Goal: Task Accomplishment & Management: Complete application form

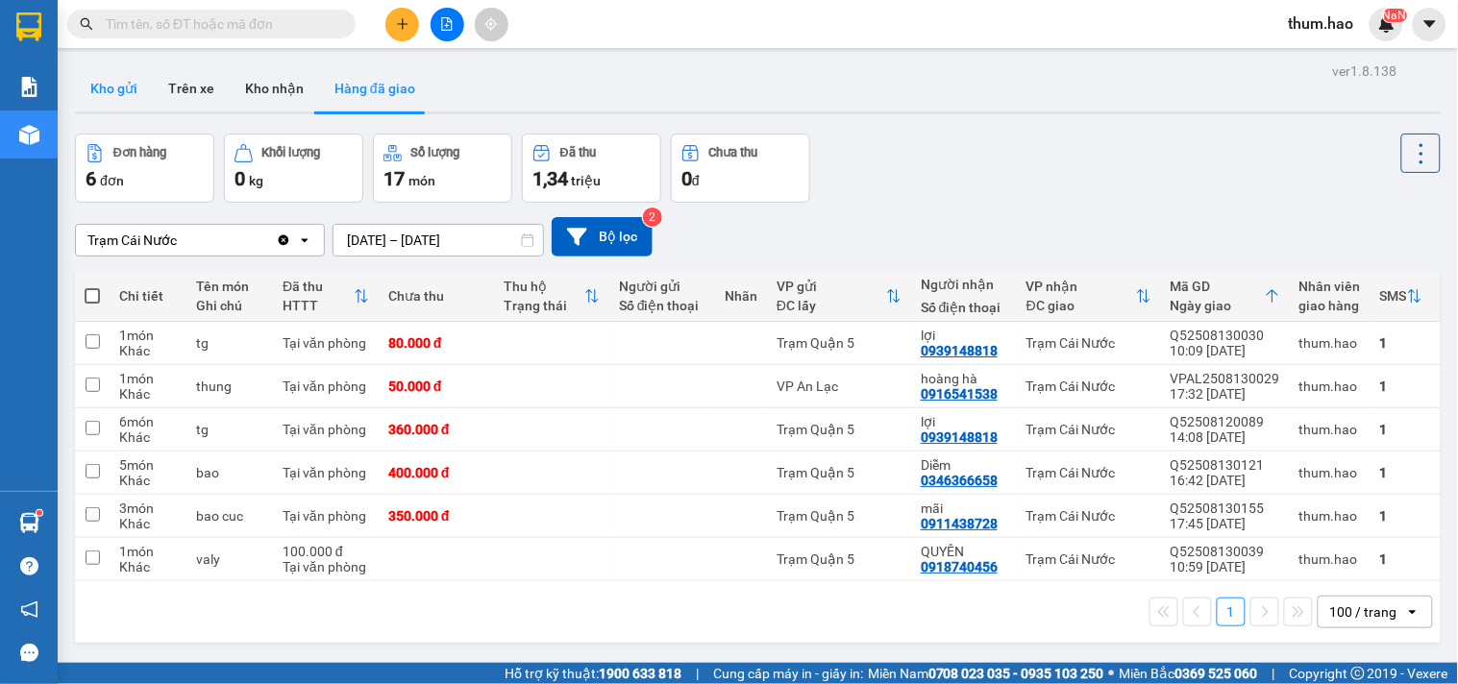
click at [125, 97] on button "Kho gửi" at bounding box center [114, 88] width 78 height 46
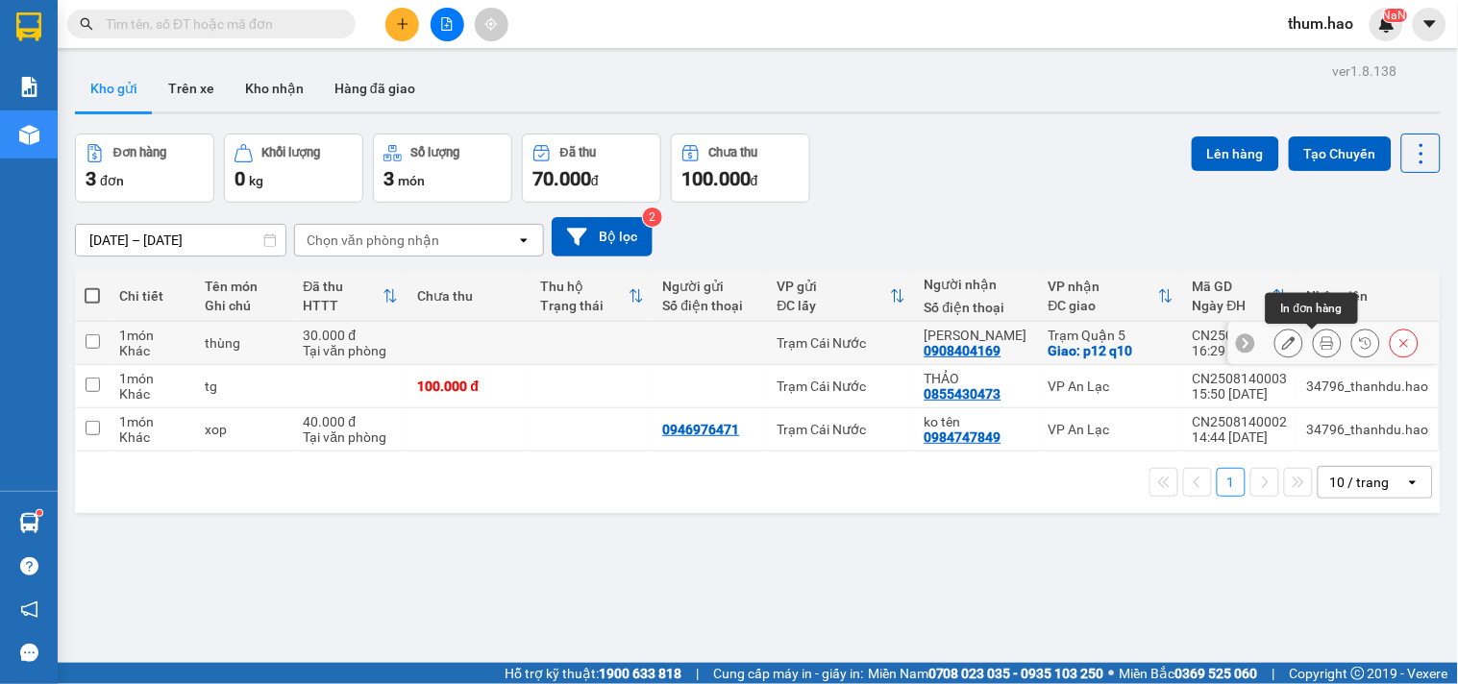
click at [1322, 349] on button at bounding box center [1327, 344] width 27 height 34
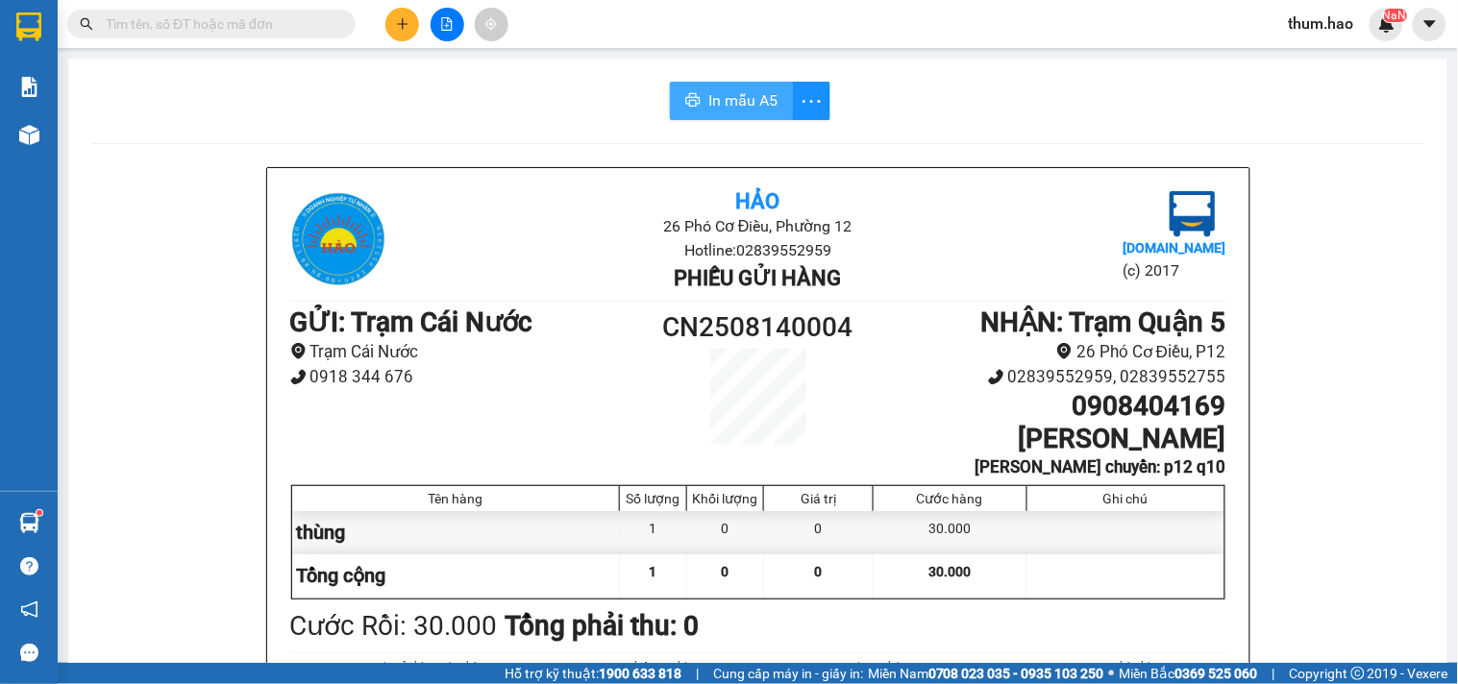
click at [745, 107] on span "In mẫu A5" at bounding box center [742, 100] width 69 height 24
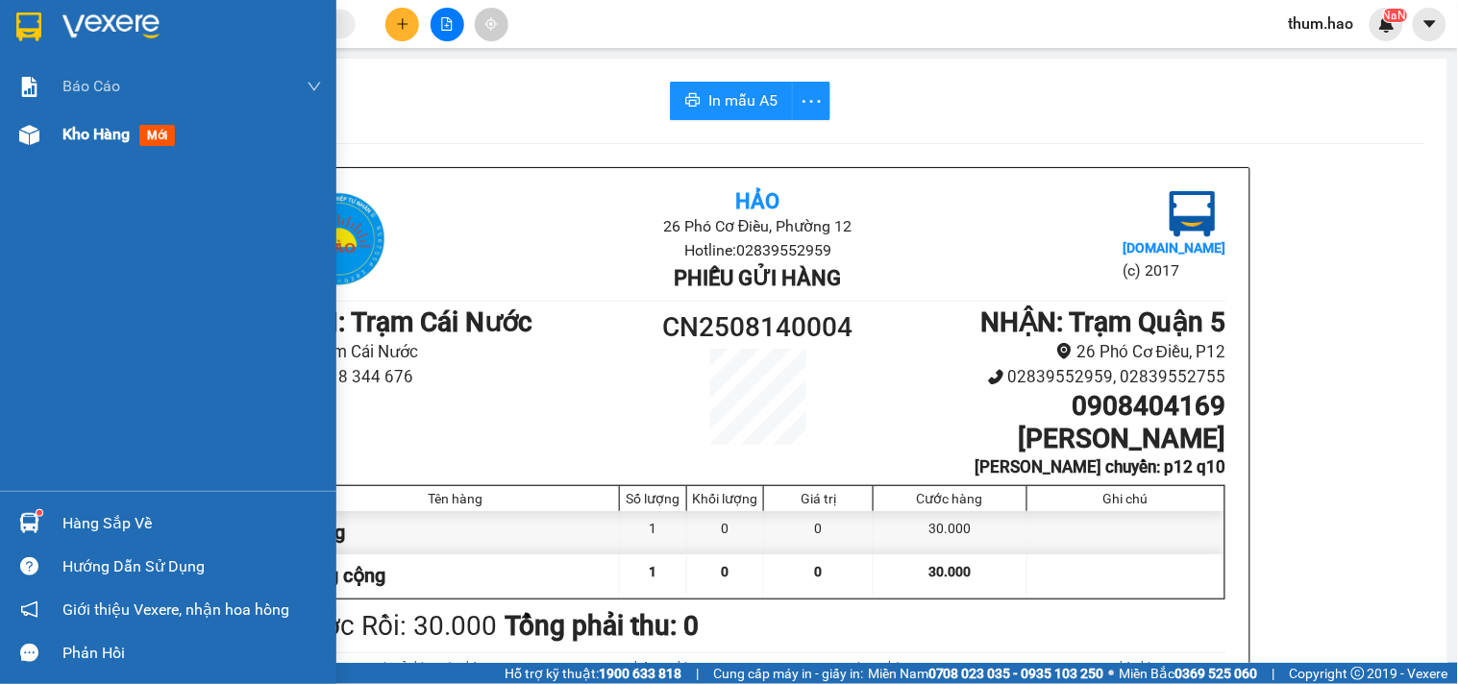
click at [101, 158] on div "Kho hàng mới" at bounding box center [191, 135] width 259 height 48
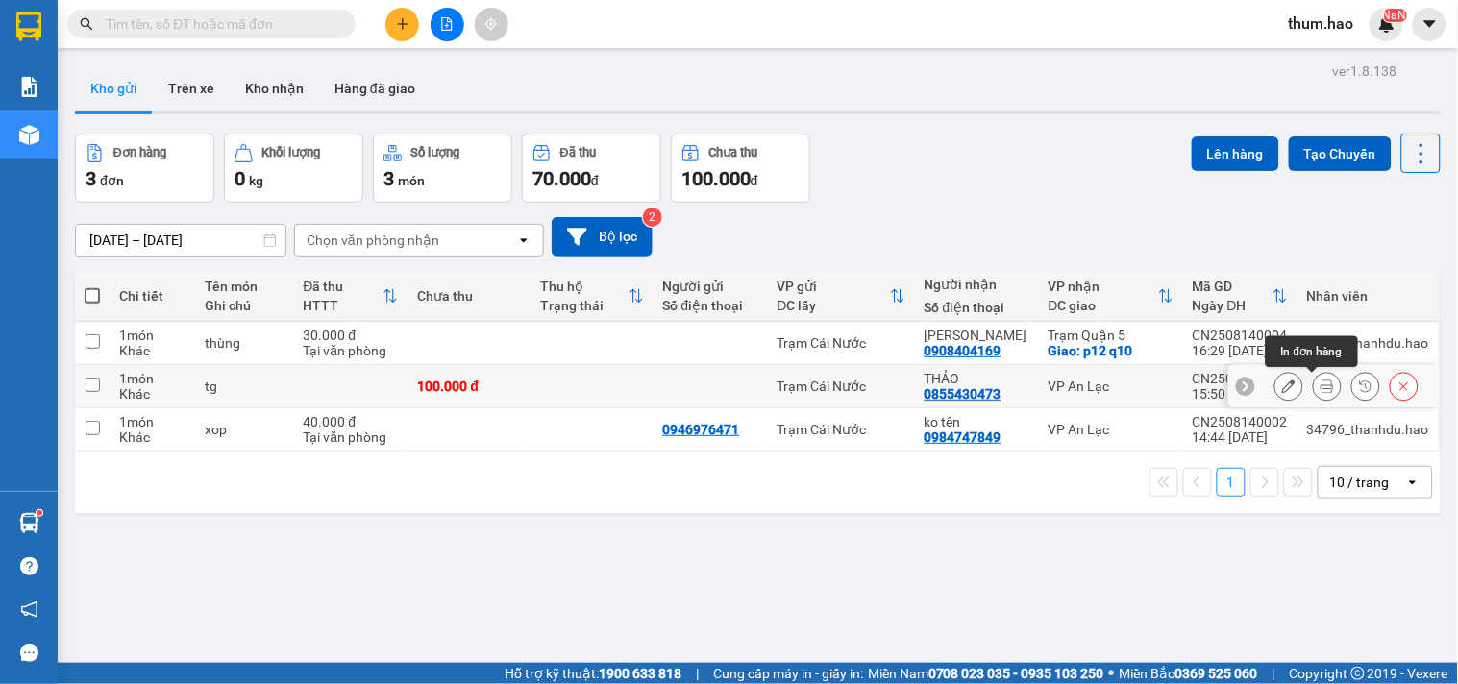
click at [1320, 385] on icon at bounding box center [1326, 386] width 13 height 13
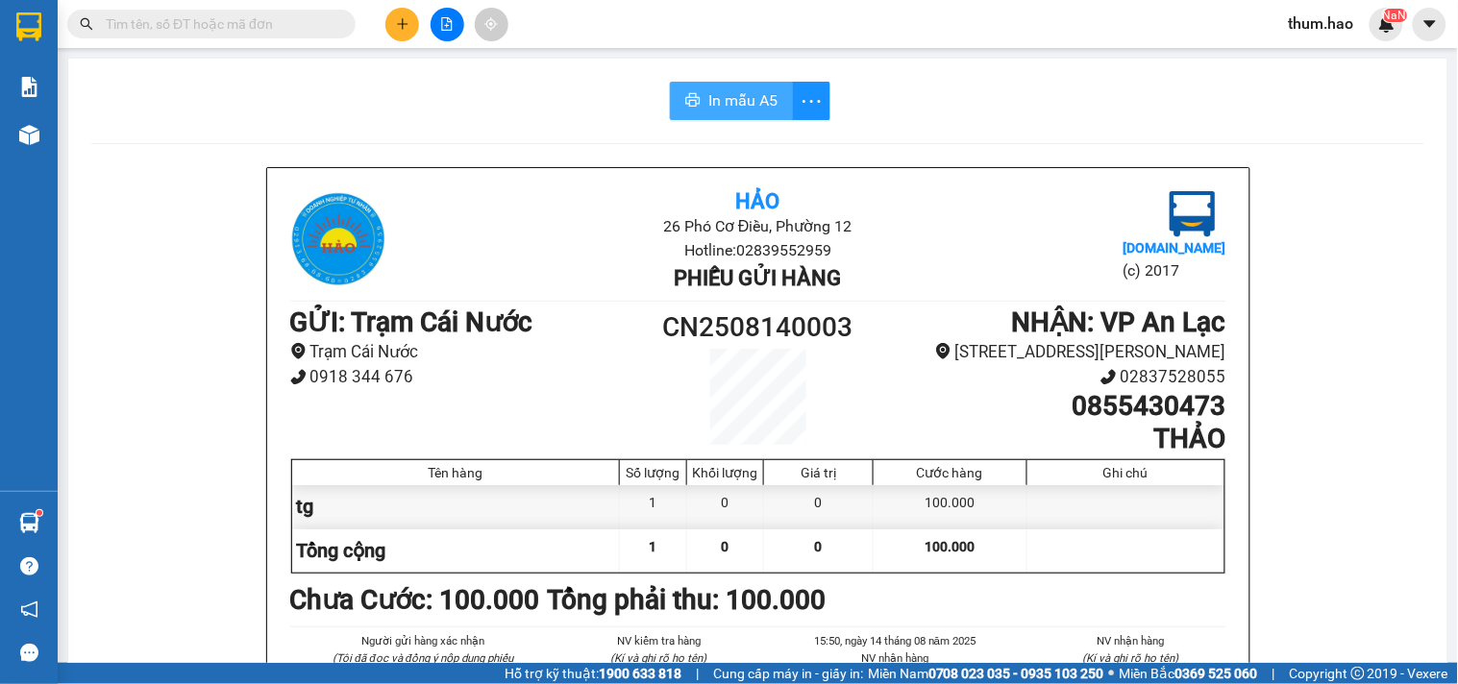
click at [743, 103] on span "In mẫu A5" at bounding box center [742, 100] width 69 height 24
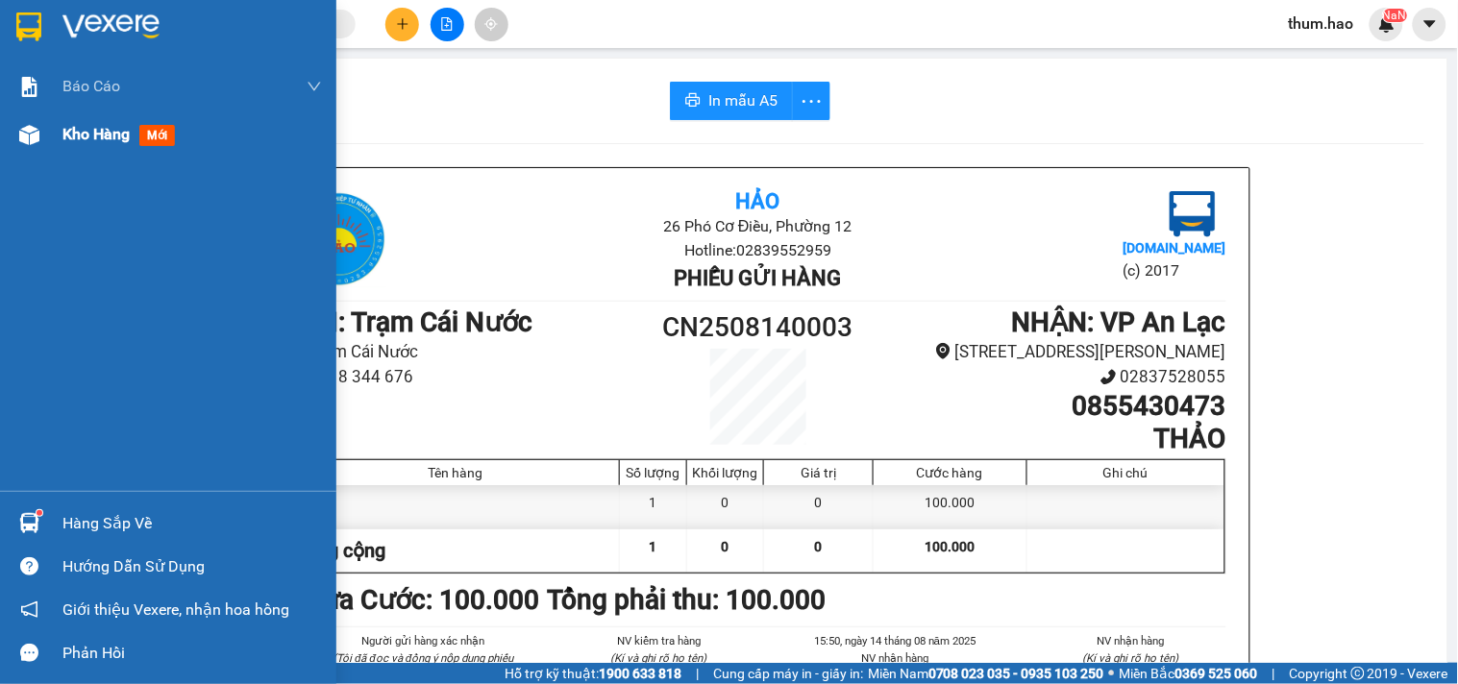
click at [62, 140] on span "Kho hàng" at bounding box center [95, 134] width 67 height 18
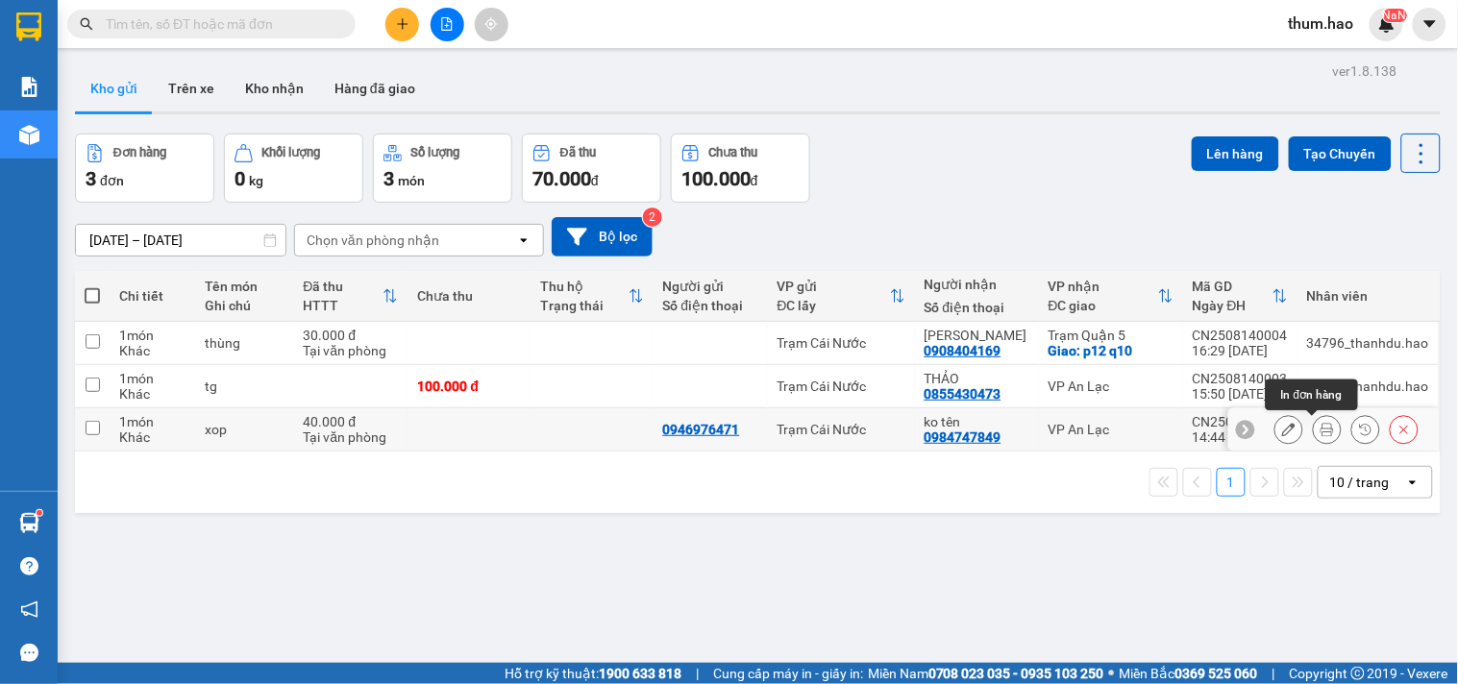
click at [1320, 433] on icon at bounding box center [1326, 429] width 13 height 13
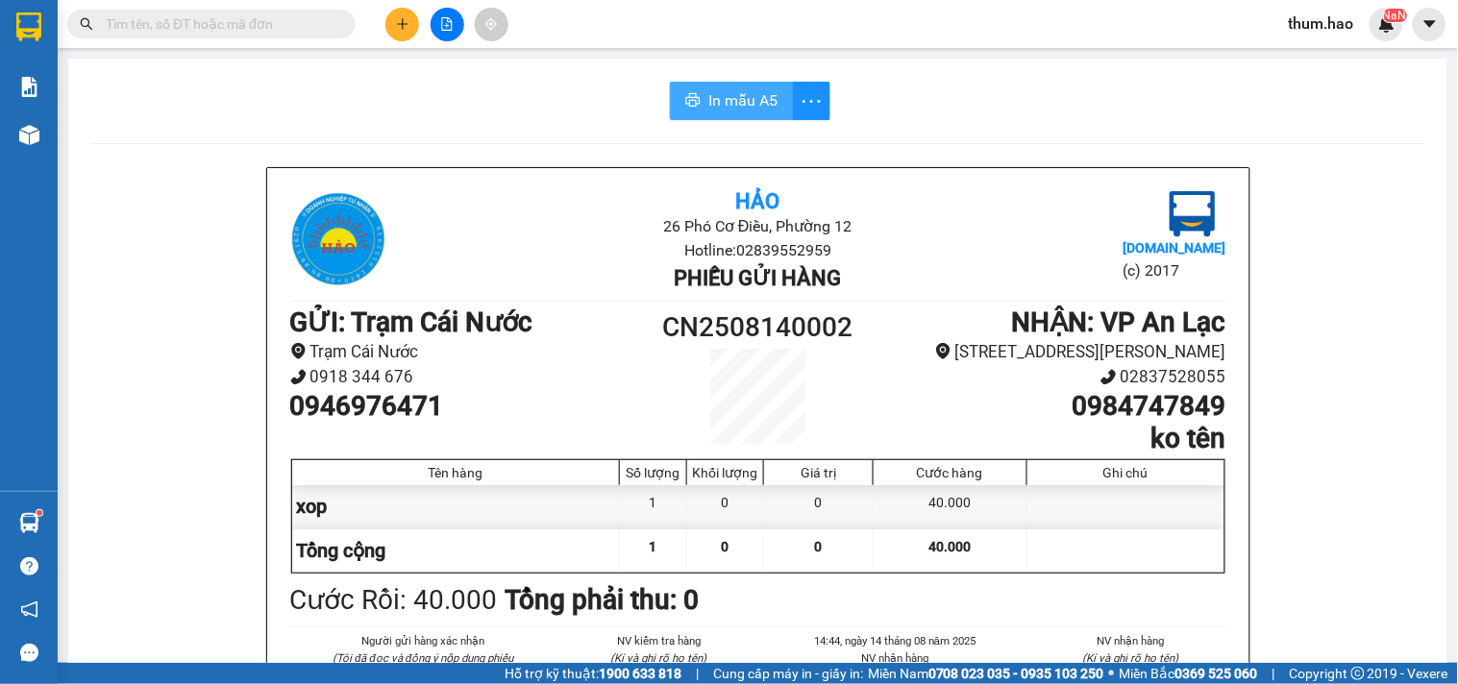
click at [741, 101] on span "In mẫu A5" at bounding box center [742, 100] width 69 height 24
click at [233, 13] on input "text" at bounding box center [219, 23] width 227 height 21
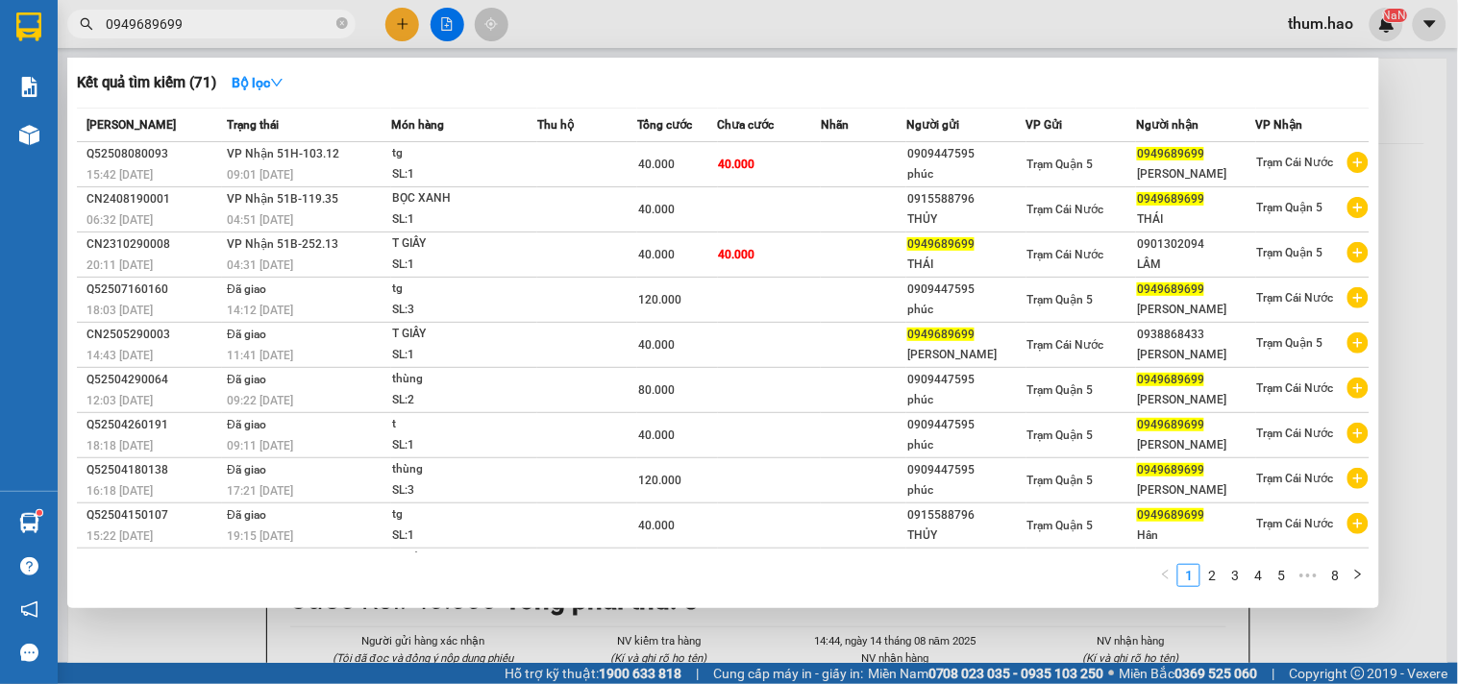
type input "0949689699"
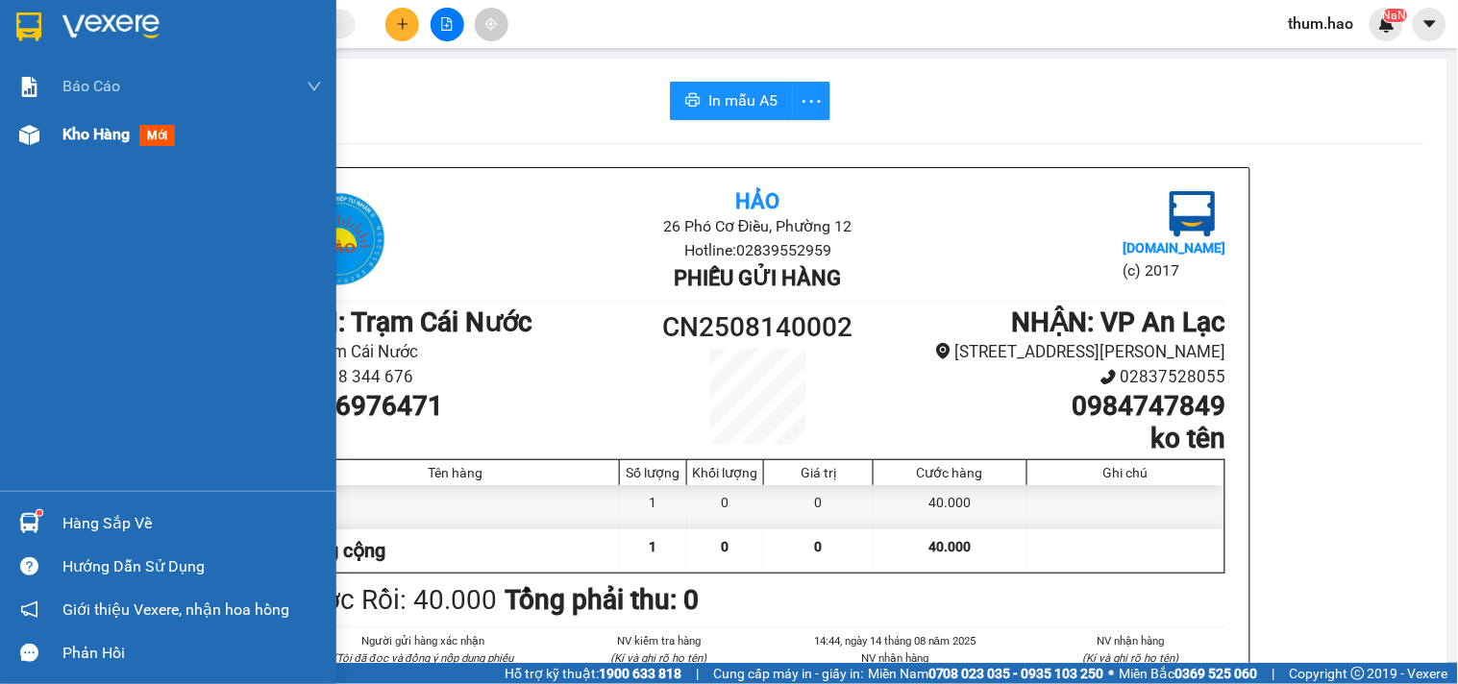
click at [63, 128] on span "Kho hàng" at bounding box center [95, 134] width 67 height 18
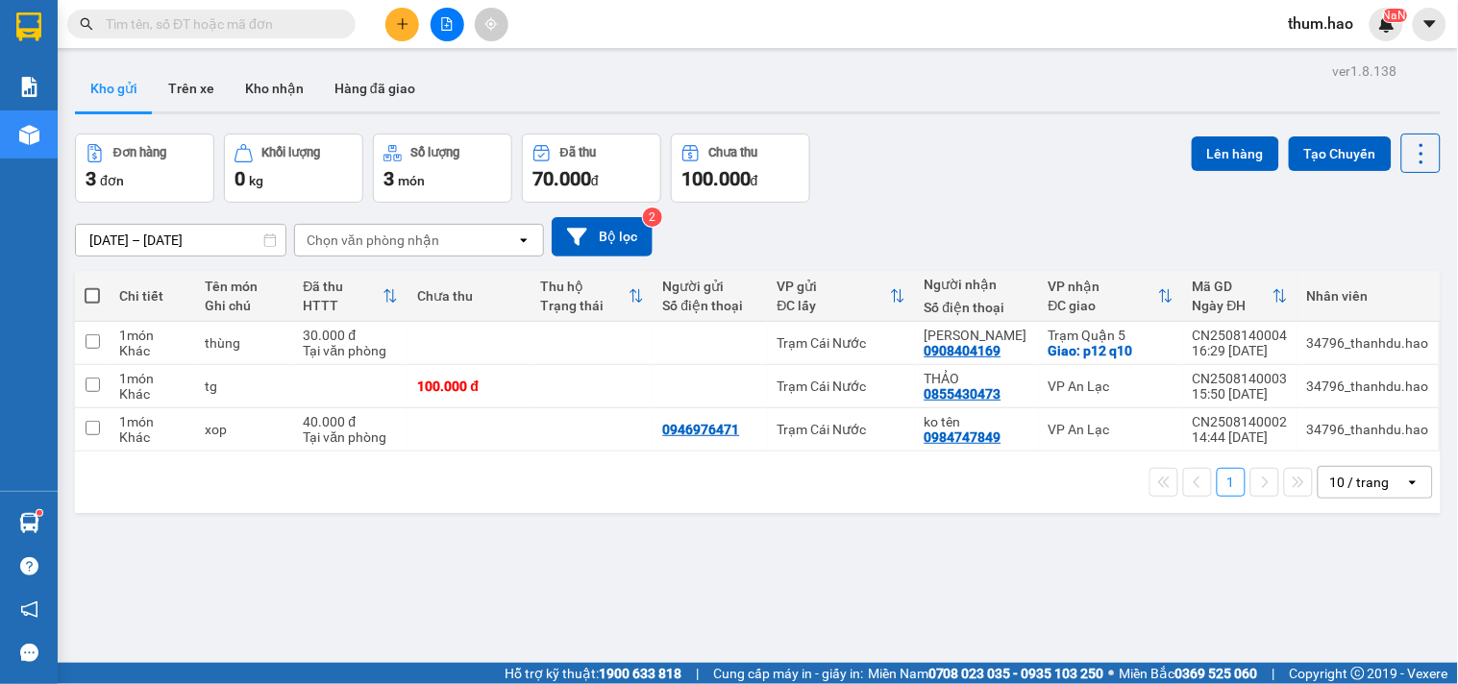
click at [294, 27] on input "text" at bounding box center [219, 23] width 227 height 21
click at [279, 86] on button "Kho nhận" at bounding box center [274, 88] width 89 height 46
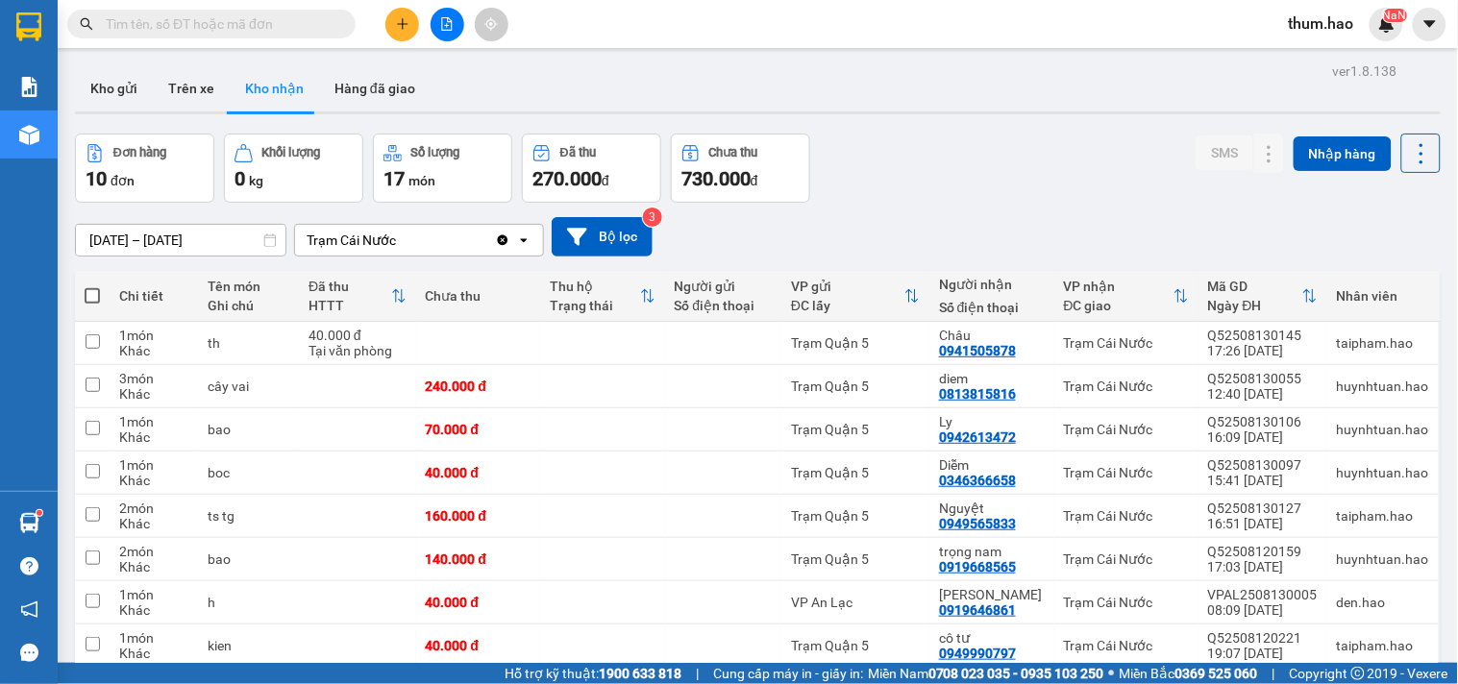
click at [166, 240] on input "[DATE] – [DATE]" at bounding box center [180, 240] width 209 height 31
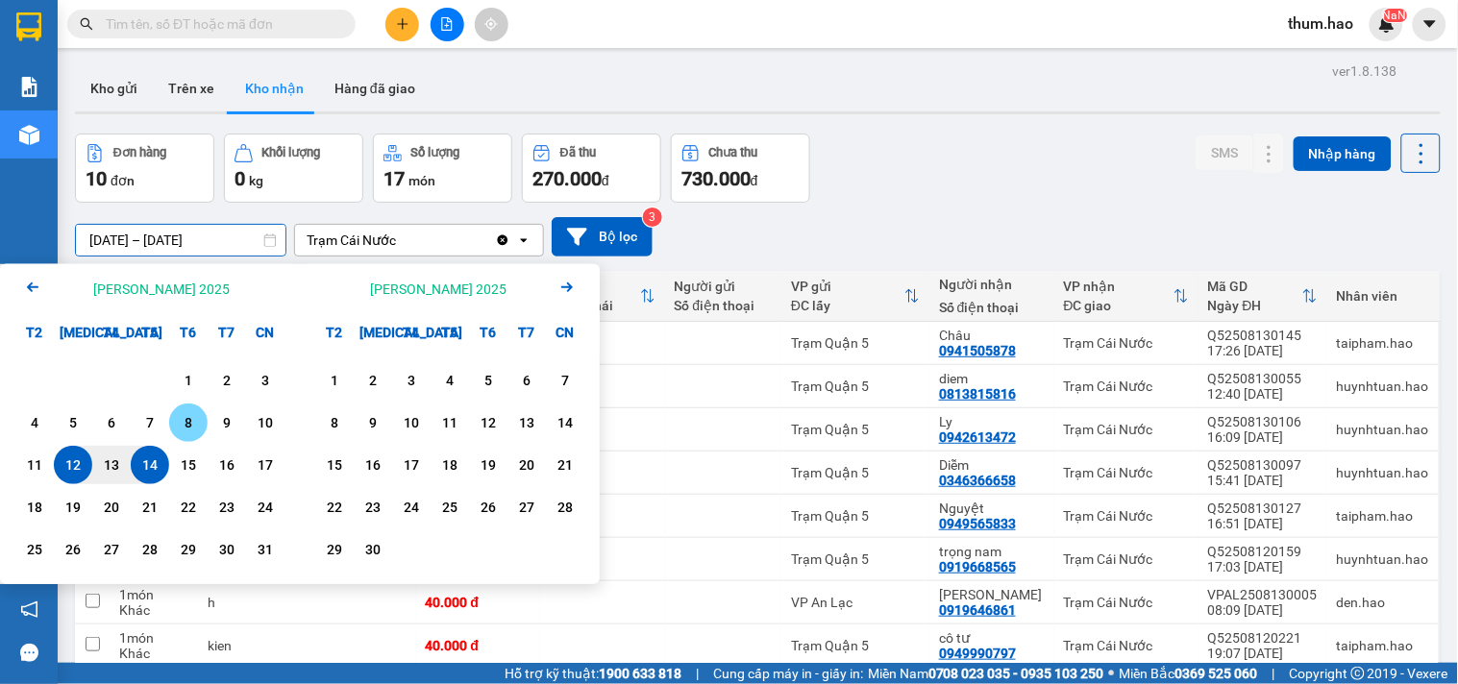
click at [190, 427] on div "8" at bounding box center [188, 422] width 27 height 23
click at [147, 453] on div "14" at bounding box center [150, 465] width 38 height 38
type input "[DATE] – [DATE]"
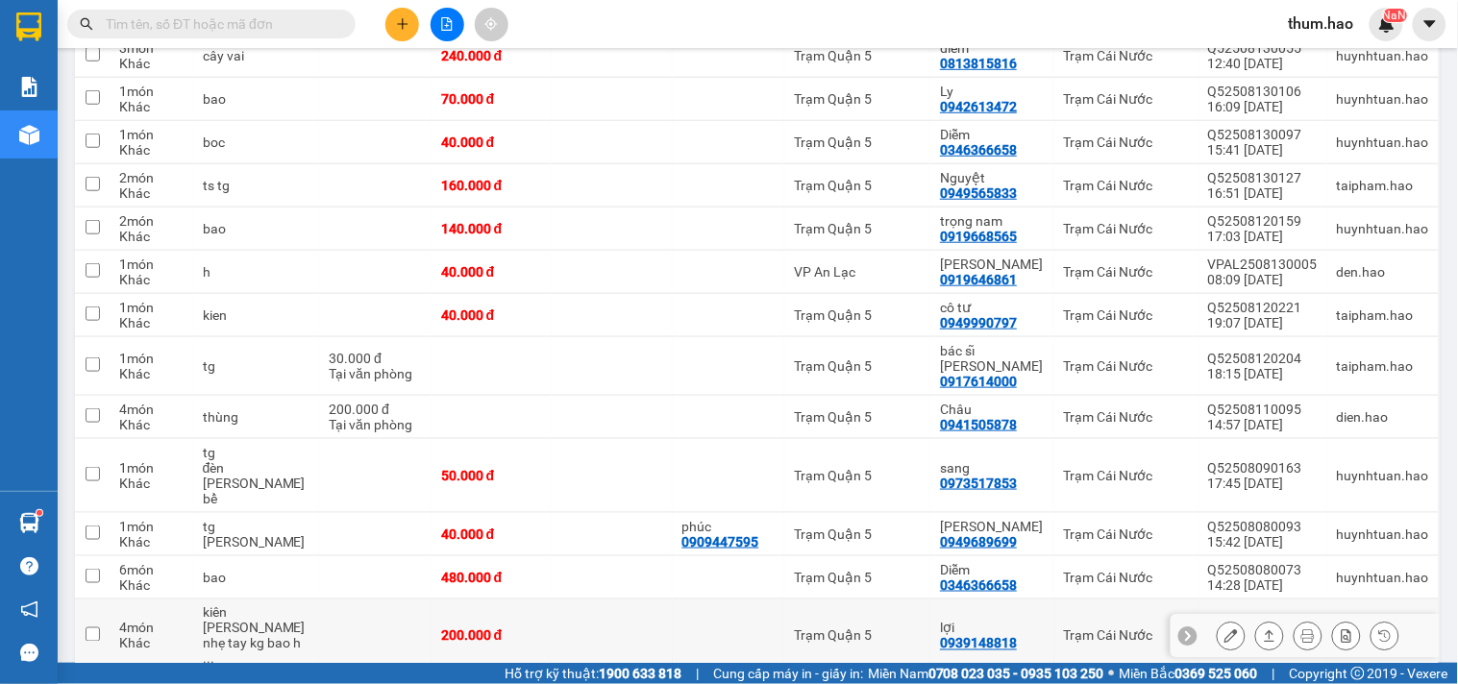
scroll to position [493, 0]
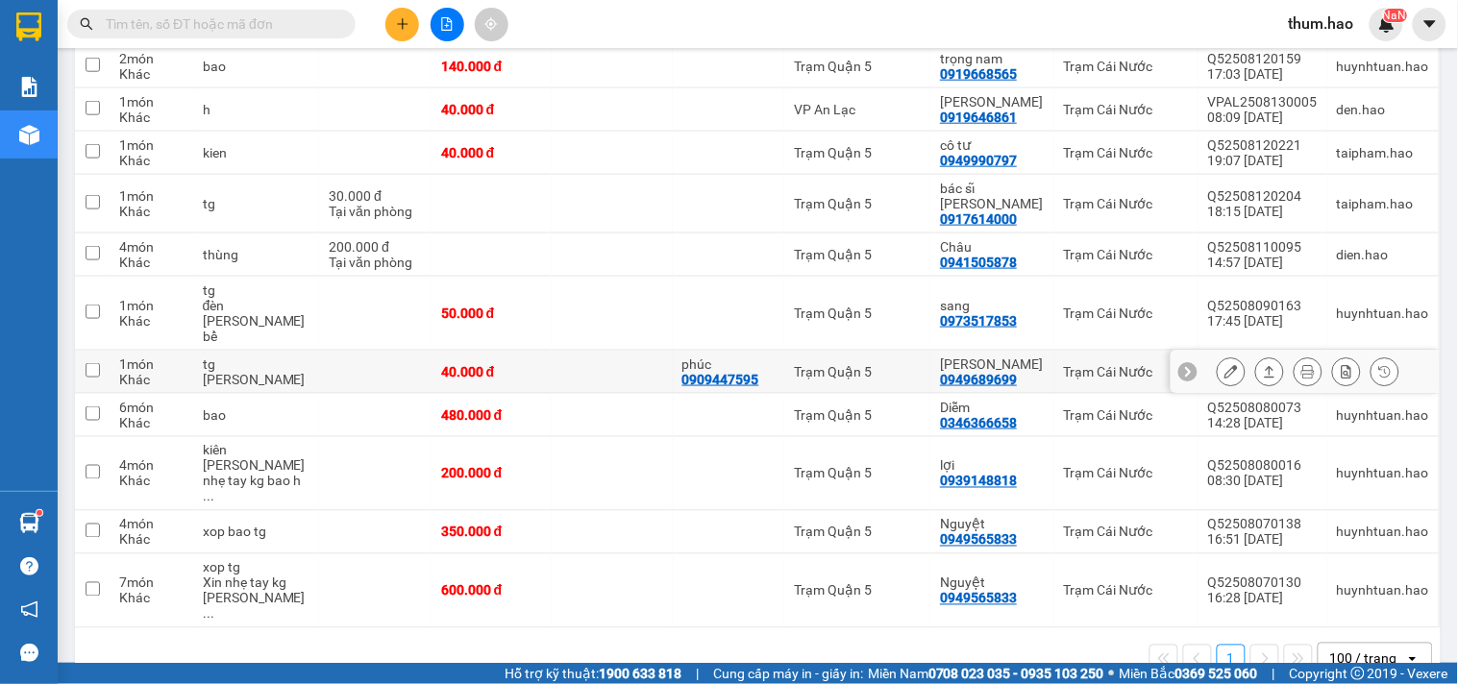
click at [973, 372] on div "0949689699" at bounding box center [978, 379] width 77 height 15
click at [1224, 365] on icon at bounding box center [1230, 371] width 13 height 13
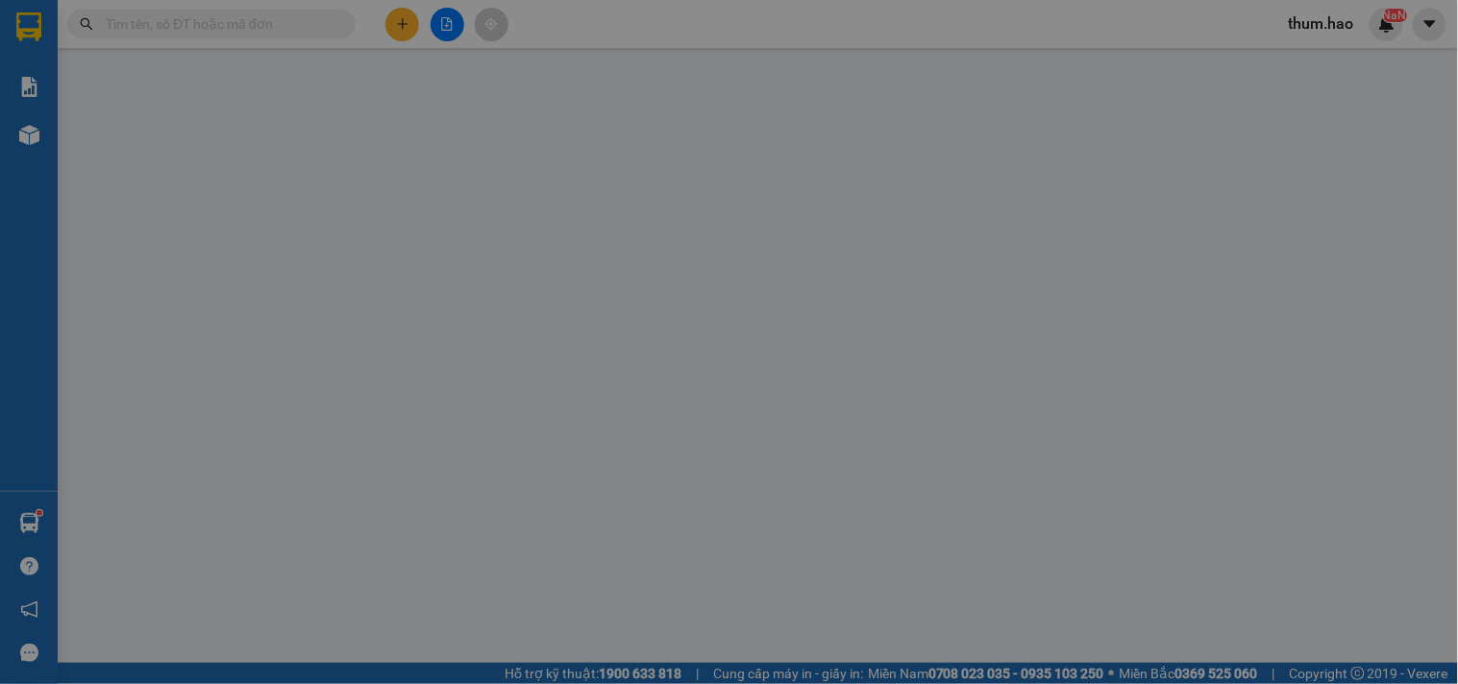
type input "0909447595"
type input "phúc"
type input "0949689699"
type input "[PERSON_NAME]"
type input "40.000"
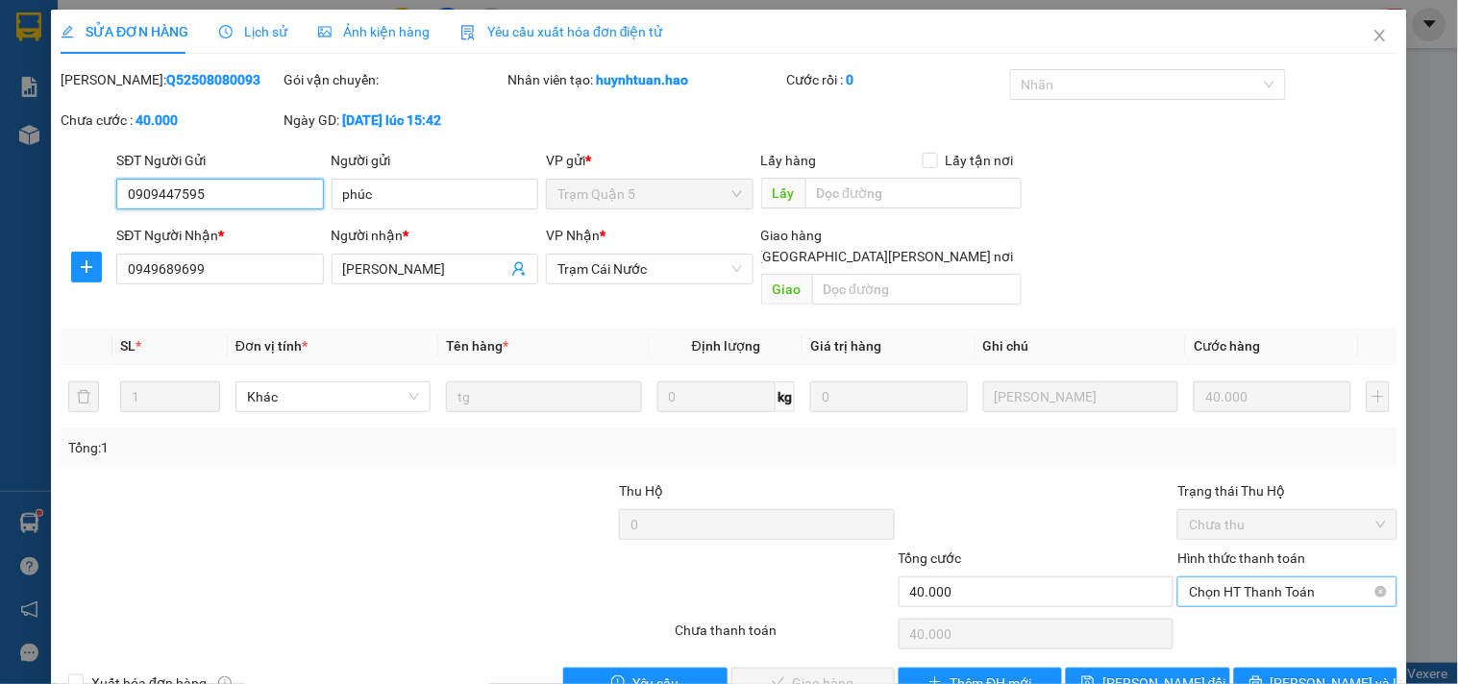
click at [1247, 578] on span "Chọn HT Thanh Toán" at bounding box center [1287, 592] width 196 height 29
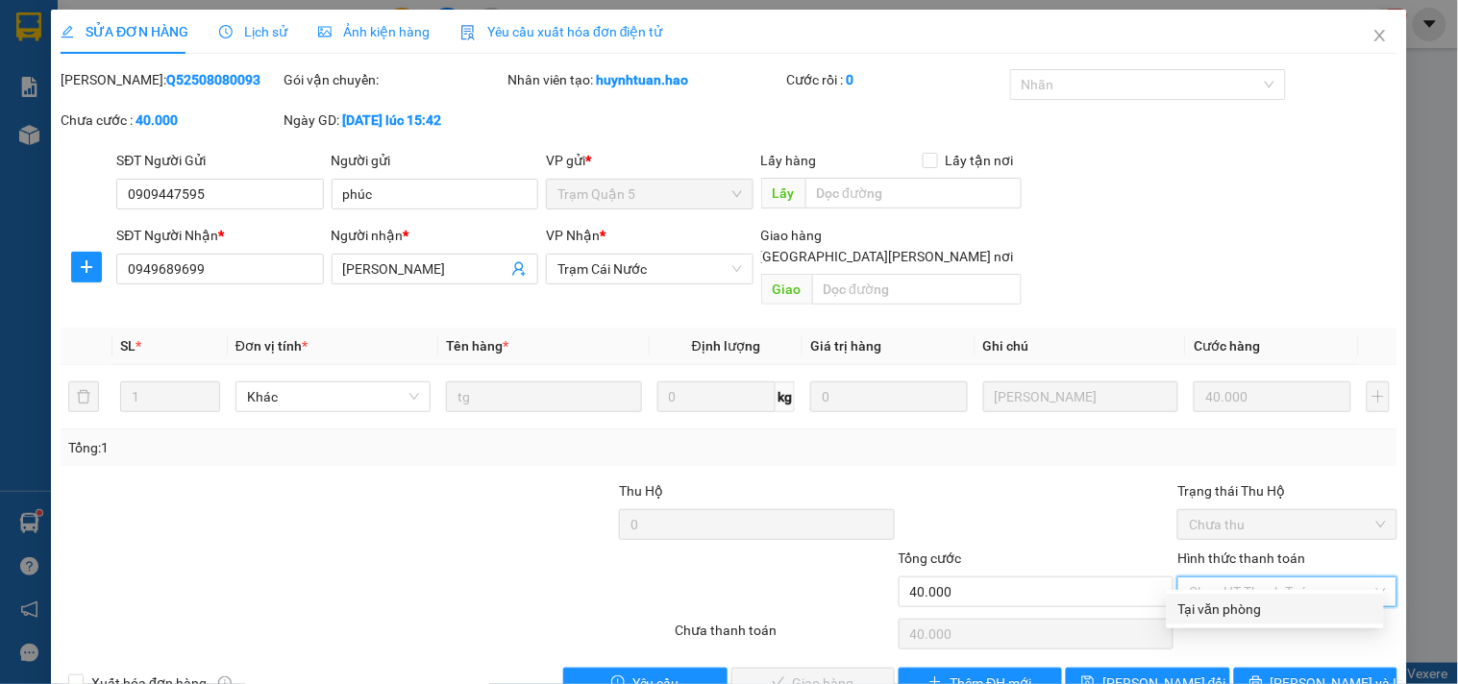
drag, startPoint x: 1247, startPoint y: 605, endPoint x: 1040, endPoint y: 635, distance: 209.7
click at [1247, 607] on div "Tại văn phòng" at bounding box center [1275, 609] width 194 height 21
type input "0"
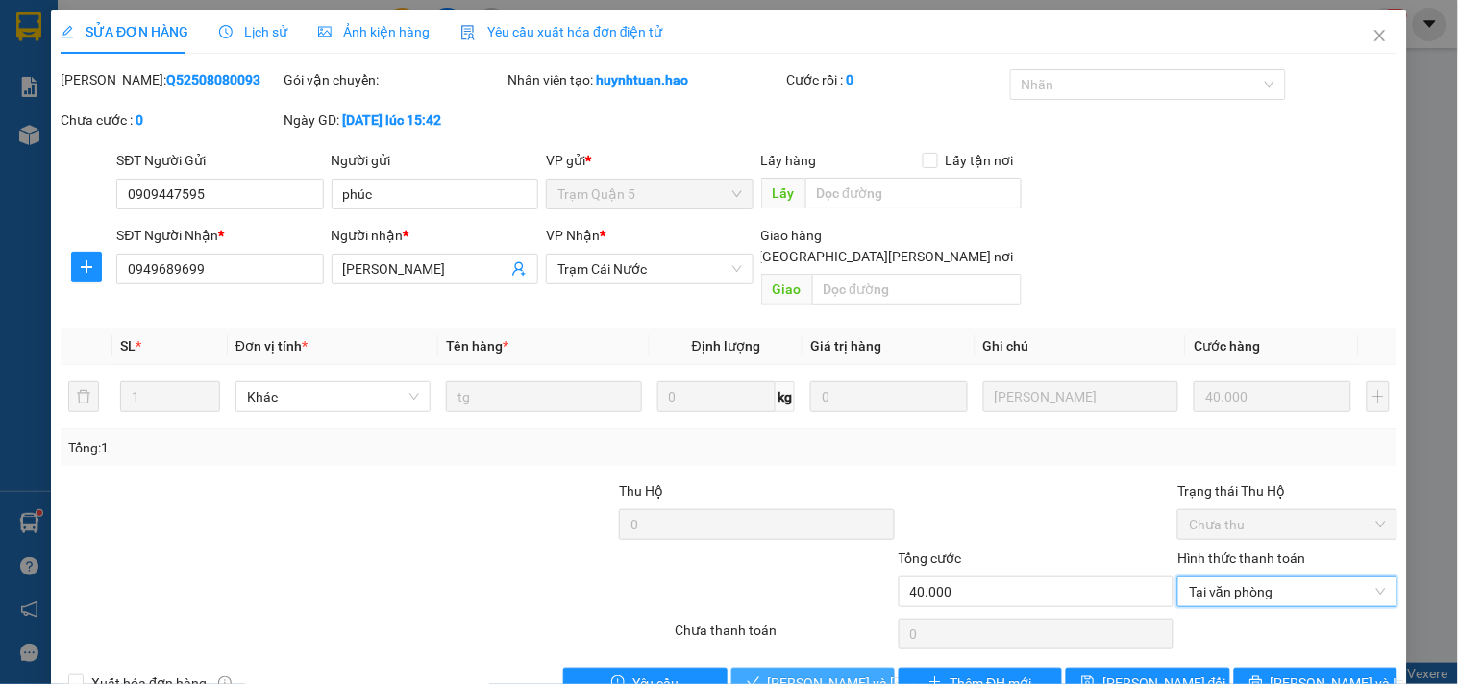
click at [804, 673] on span "[PERSON_NAME] và [PERSON_NAME] hàng" at bounding box center [897, 683] width 259 height 21
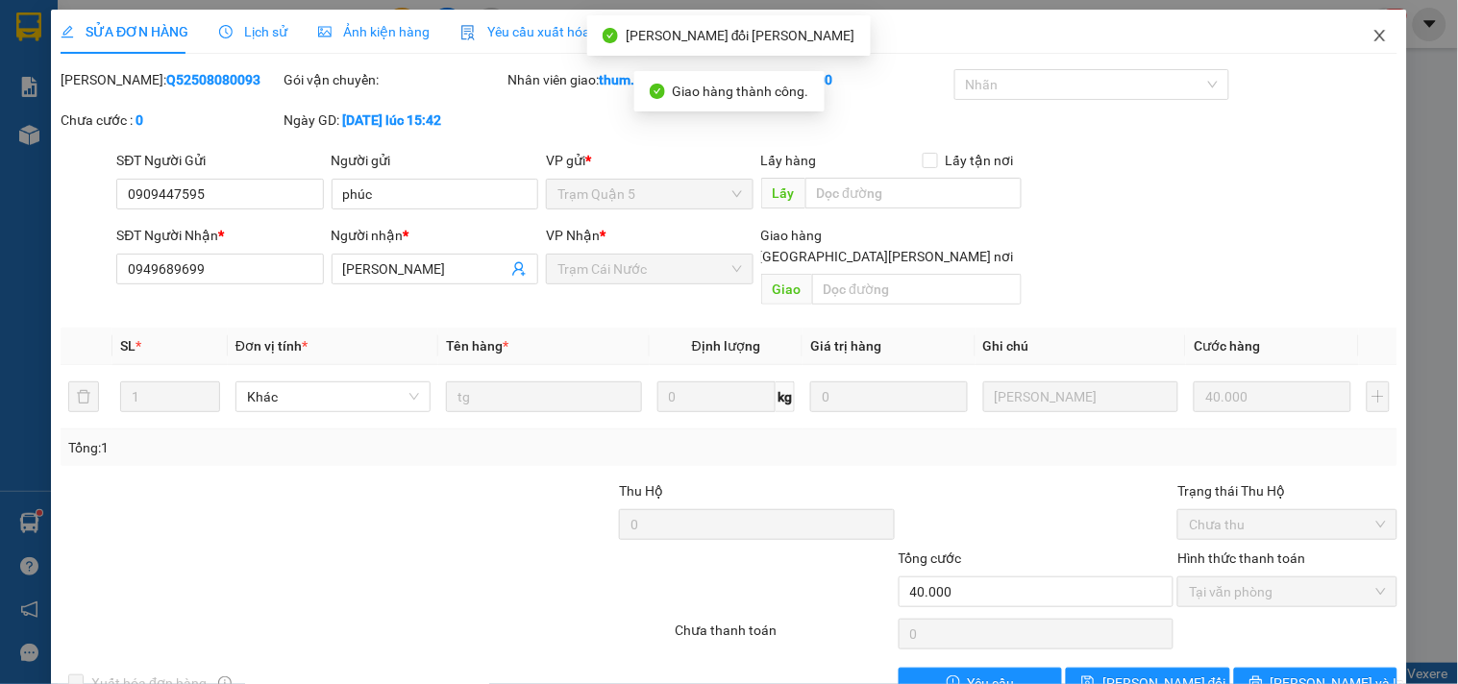
click at [1372, 35] on icon "close" at bounding box center [1379, 35] width 15 height 15
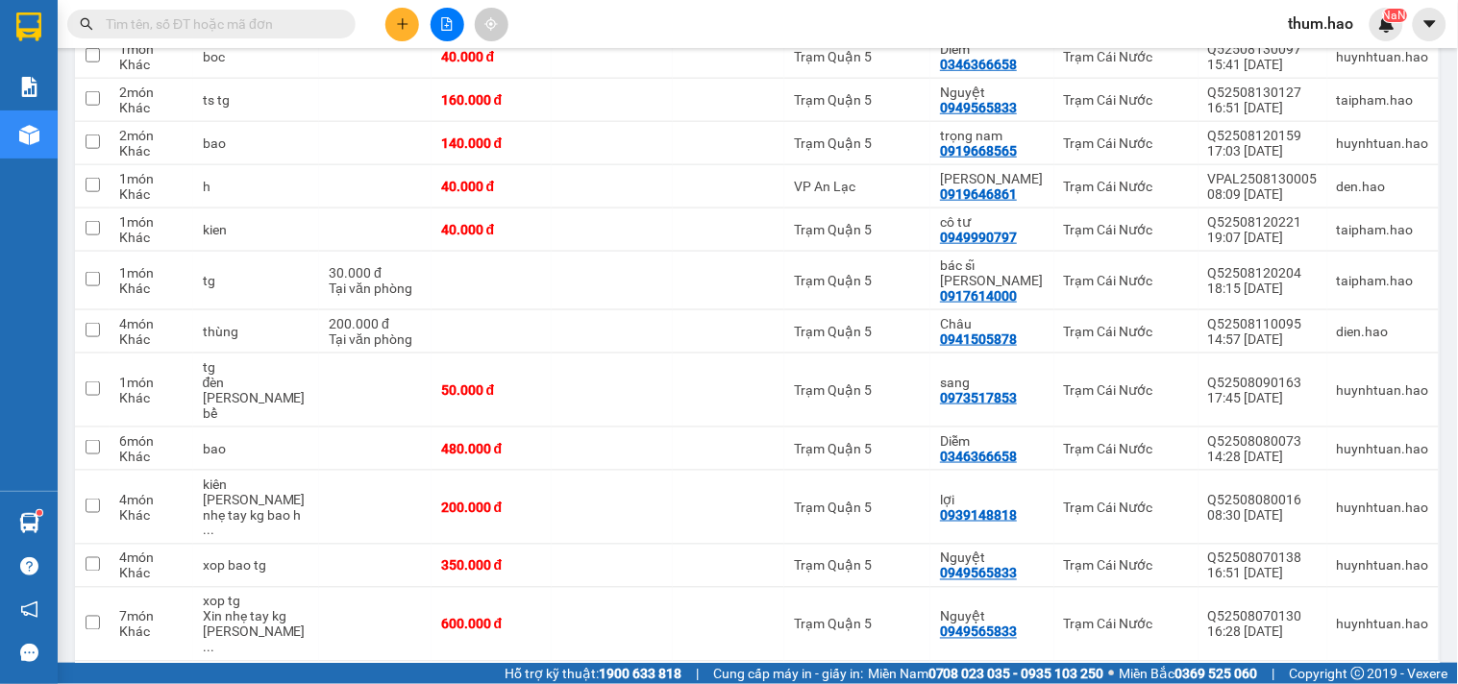
scroll to position [434, 0]
